Goal: Information Seeking & Learning: Learn about a topic

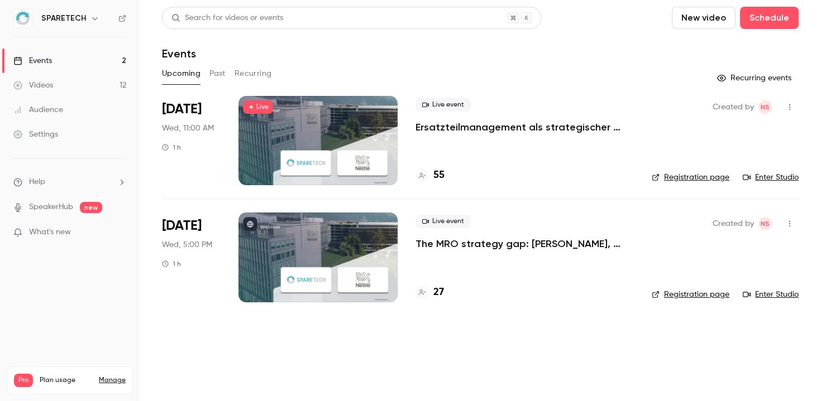
click at [761, 179] on link "Enter Studio" at bounding box center [771, 177] width 56 height 11
click at [109, 227] on div "What's new" at bounding box center [69, 233] width 113 height 12
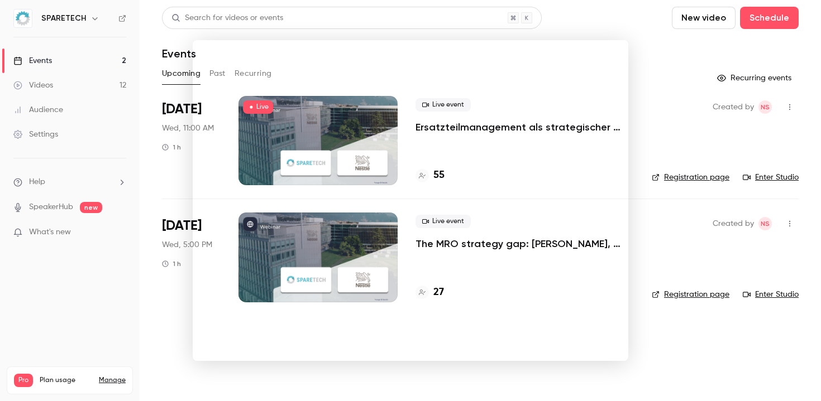
click at [76, 294] on div at bounding box center [410, 200] width 821 height 401
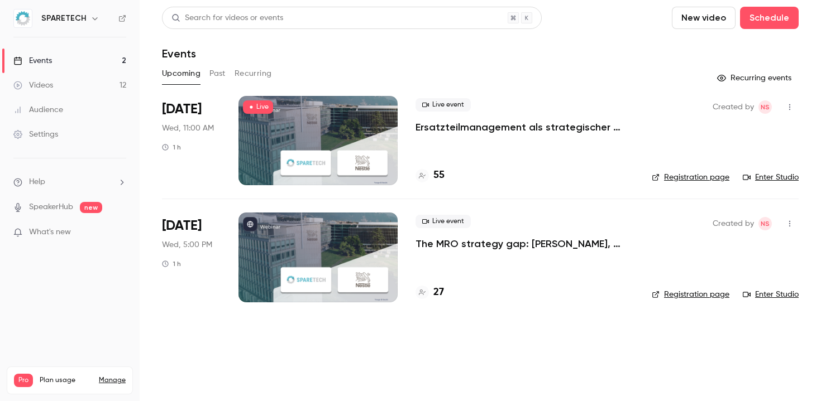
click at [77, 103] on link "Audience" at bounding box center [70, 110] width 140 height 25
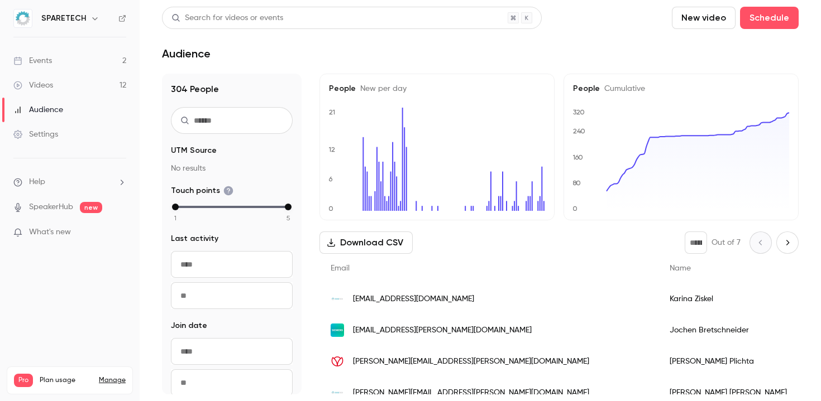
click at [258, 264] on input "From" at bounding box center [232, 264] width 122 height 27
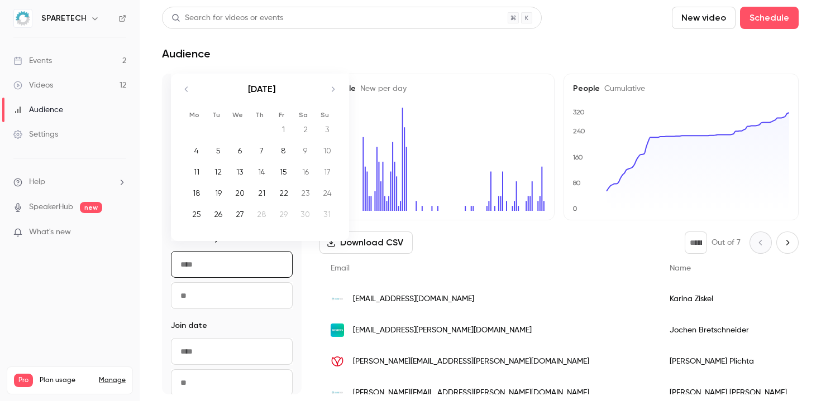
click at [238, 175] on div "13" at bounding box center [239, 172] width 17 height 17
type input "**********"
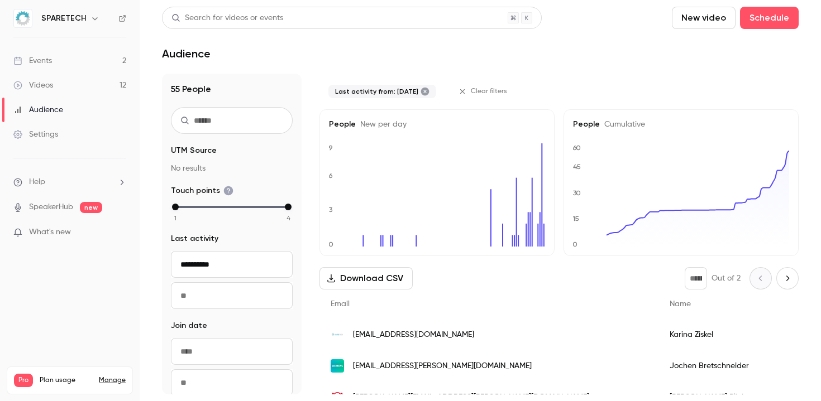
click at [237, 302] on input "To" at bounding box center [232, 296] width 122 height 27
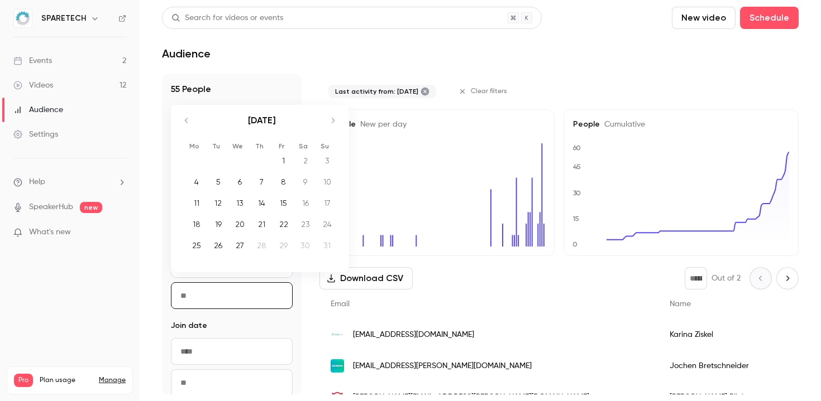
click at [243, 249] on div "27" at bounding box center [239, 245] width 17 height 17
type input "**********"
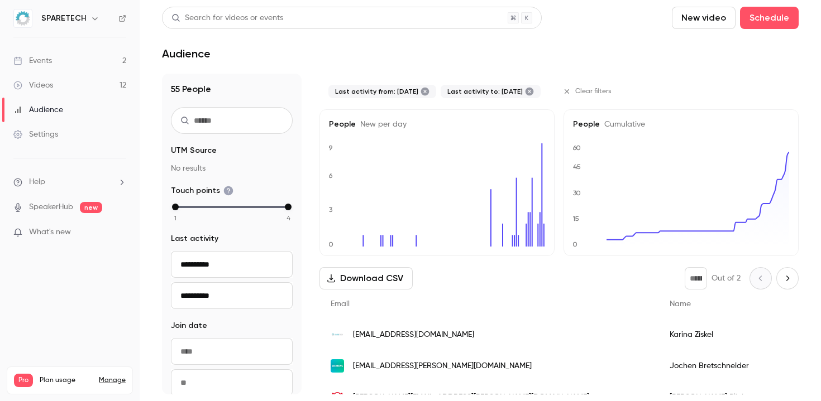
click at [810, 305] on span "Touch points" at bounding box center [833, 304] width 46 height 8
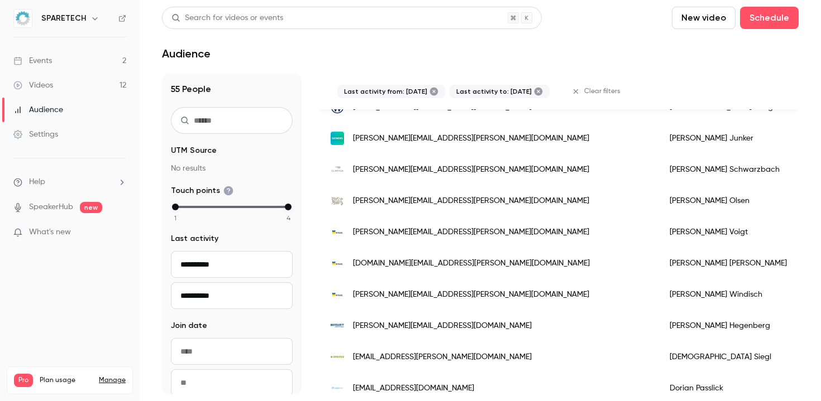
scroll to position [1488, 0]
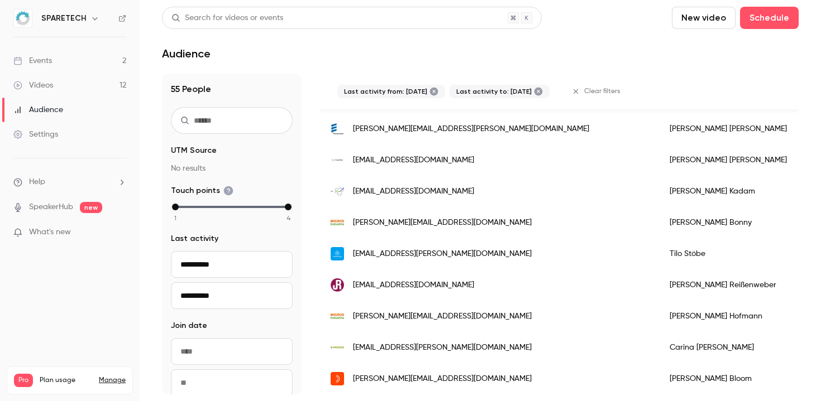
click at [67, 63] on link "Events 2" at bounding box center [70, 61] width 140 height 25
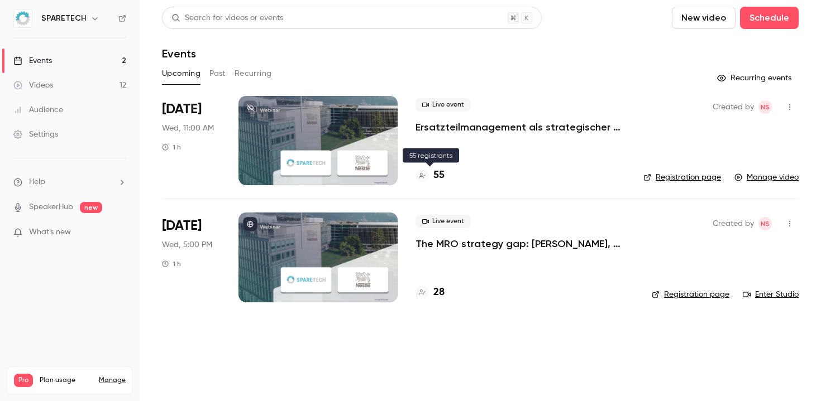
click at [437, 178] on h4 "55" at bounding box center [438, 175] width 11 height 15
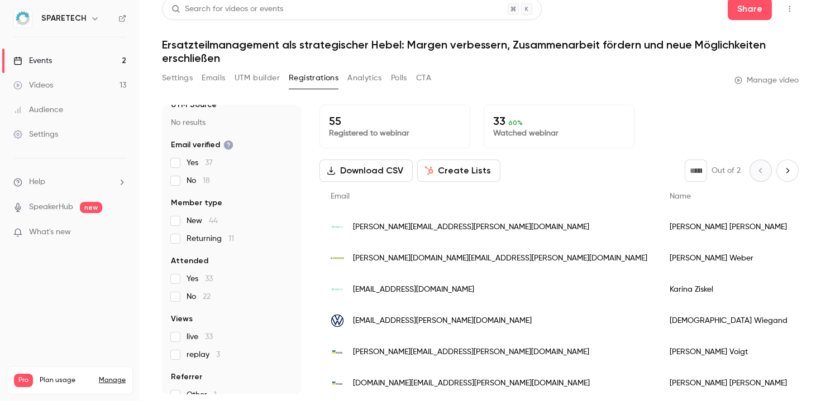
click at [780, 173] on button "Next page" at bounding box center [787, 171] width 22 height 22
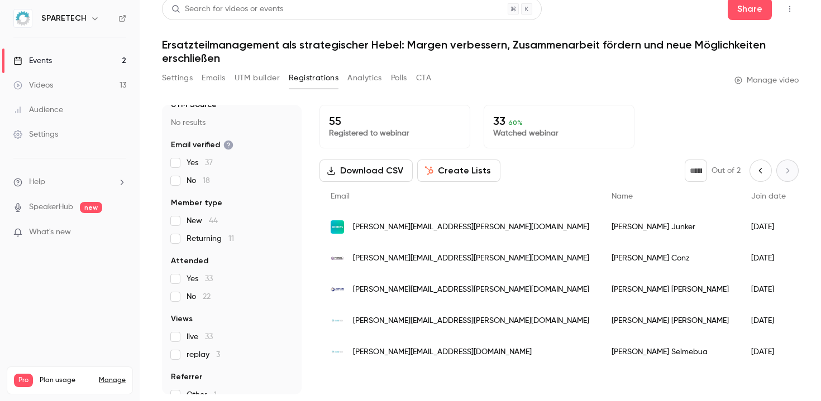
click at [757, 175] on icon "Previous page" at bounding box center [760, 170] width 12 height 9
type input "*"
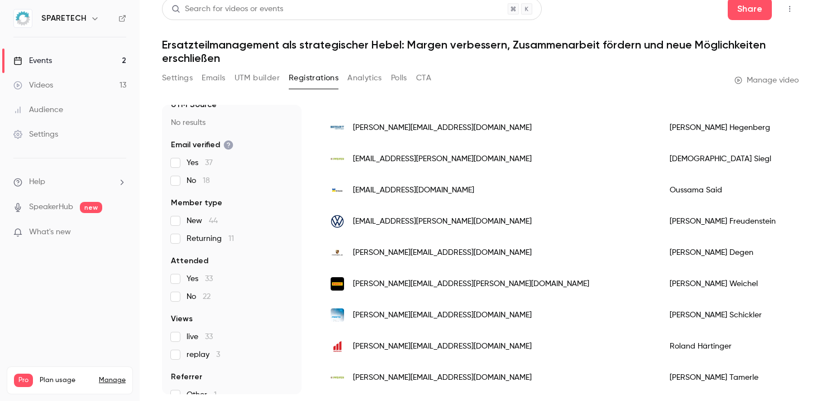
scroll to position [317, 0]
click at [799, 194] on div "[DATE]" at bounding box center [827, 191] width 57 height 31
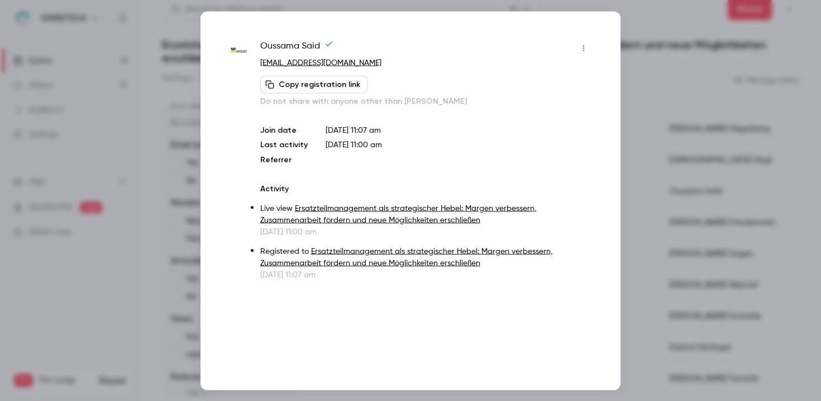
click at [724, 223] on div at bounding box center [410, 200] width 821 height 401
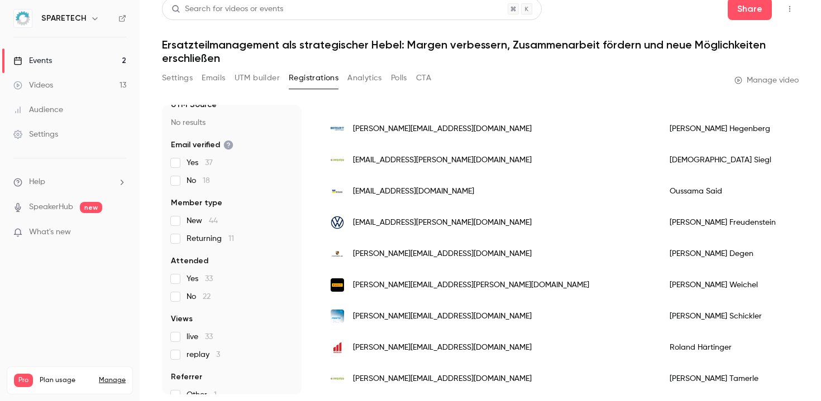
click at [369, 71] on button "Analytics" at bounding box center [364, 78] width 35 height 18
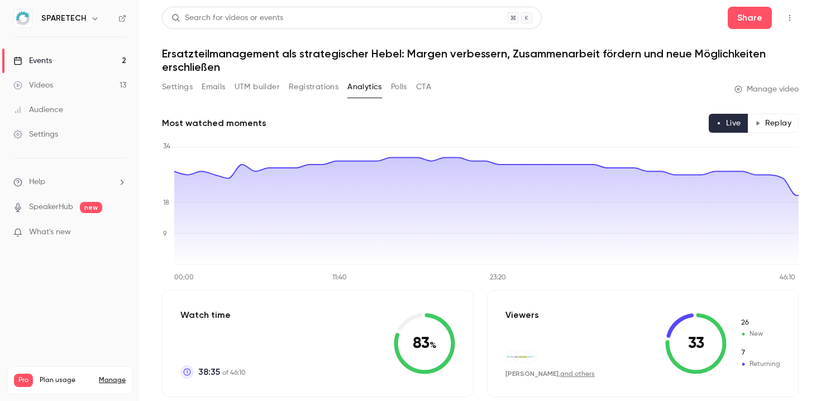
click at [218, 81] on button "Emails" at bounding box center [213, 87] width 23 height 18
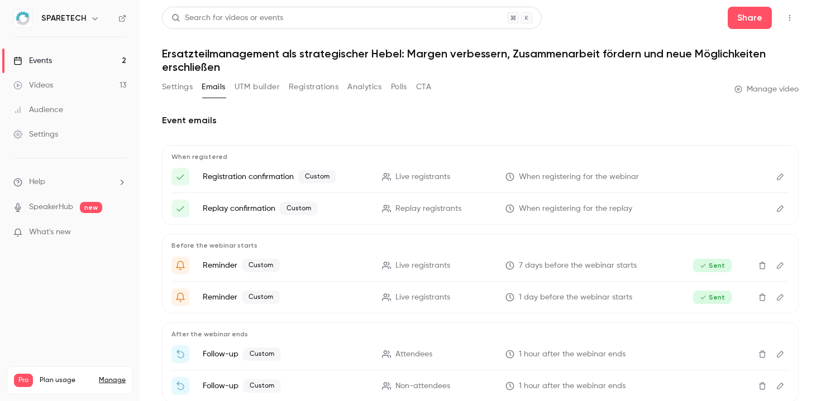
scroll to position [66, 0]
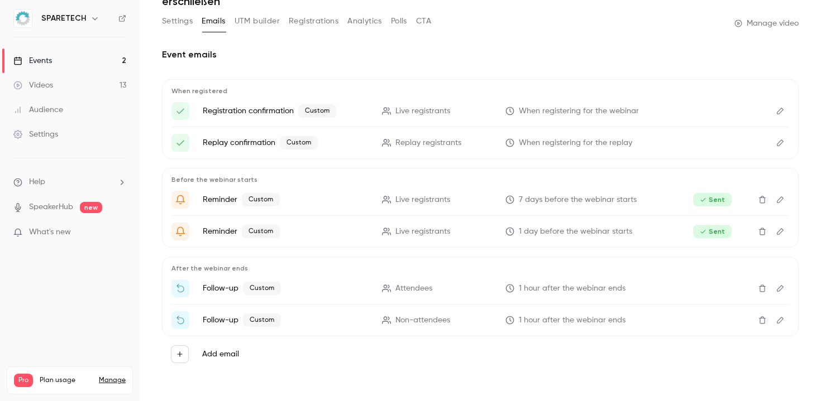
click at [52, 58] on link "Events 2" at bounding box center [70, 61] width 140 height 25
